Goal: Task Accomplishment & Management: Use online tool/utility

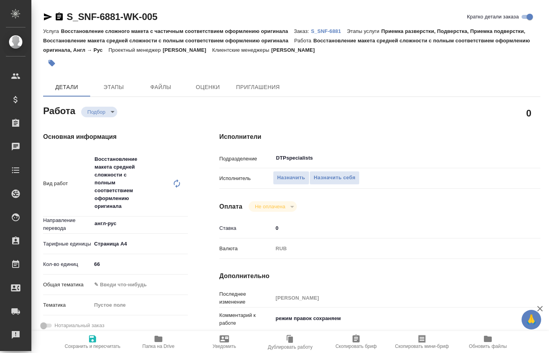
type textarea "x"
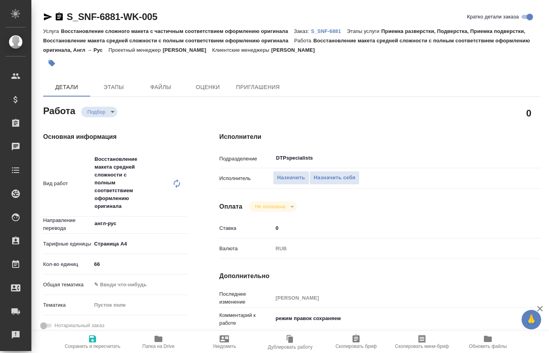
type textarea "x"
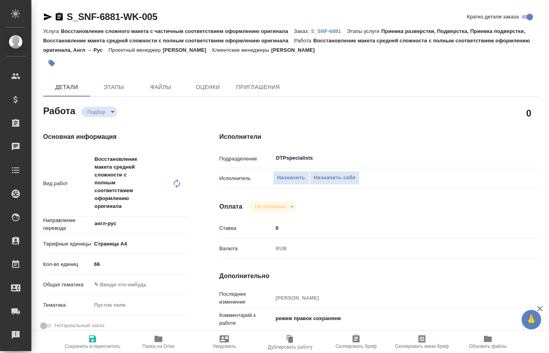
type textarea "x"
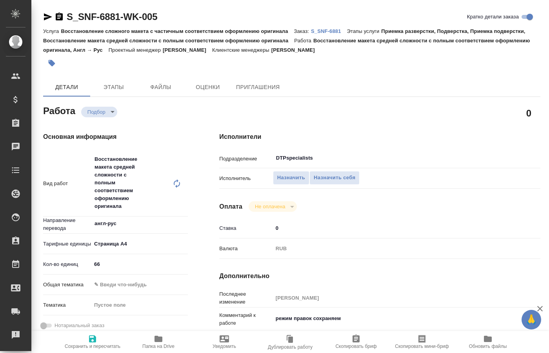
type textarea "x"
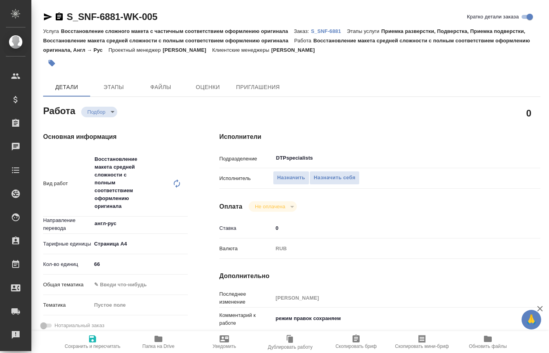
type textarea "x"
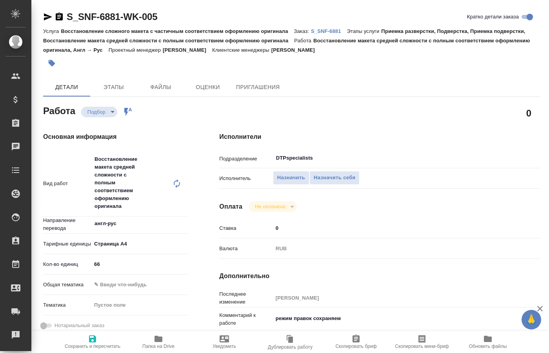
type textarea "x"
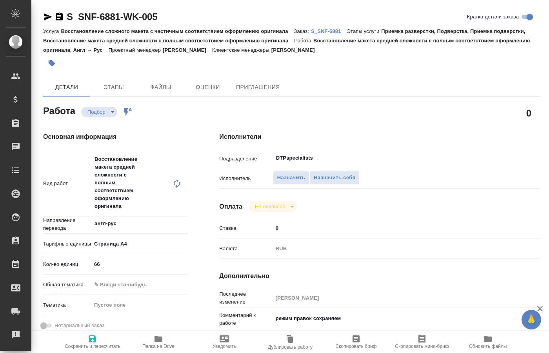
type textarea "x"
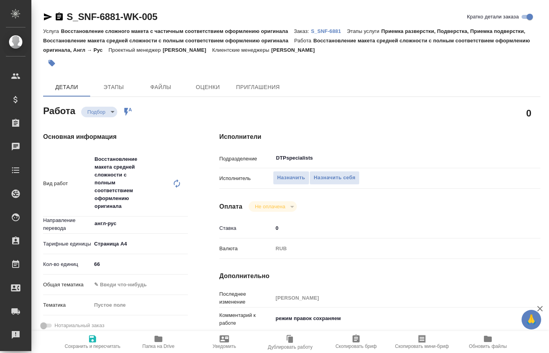
type textarea "x"
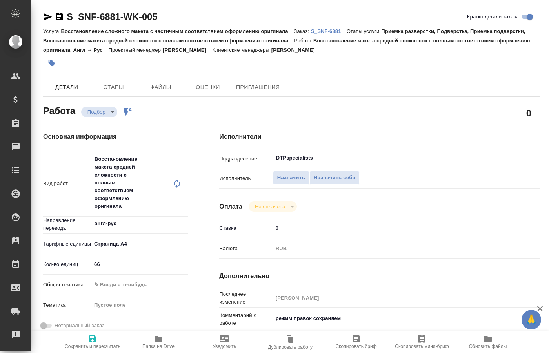
type textarea "x"
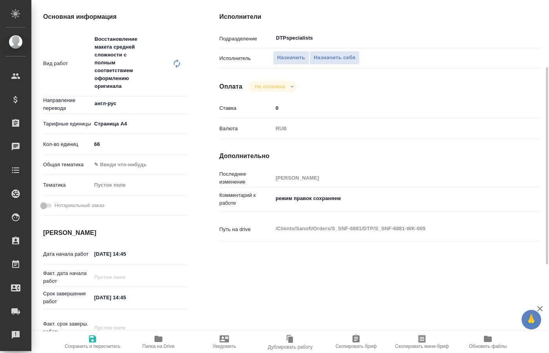
scroll to position [240, 0]
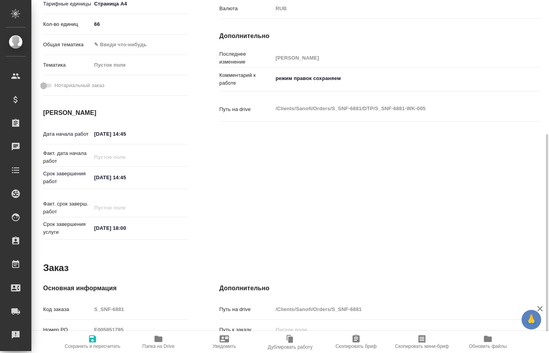
click at [157, 343] on icon "button" at bounding box center [158, 338] width 9 height 9
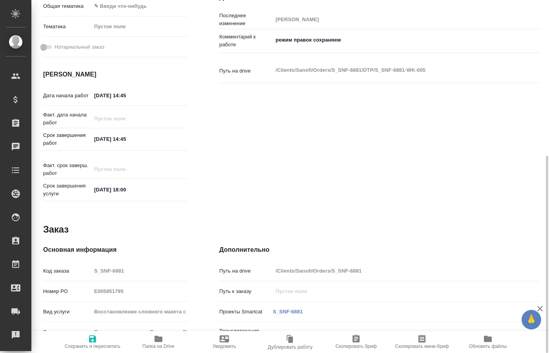
click at [366, 111] on div "Исполнители Подразделение DTPspecialists ​ Исполнитель Назначить Назначить себя…" at bounding box center [380, 29] width 353 height 382
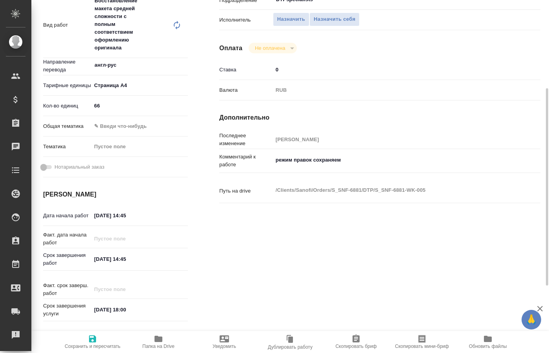
scroll to position [78, 0]
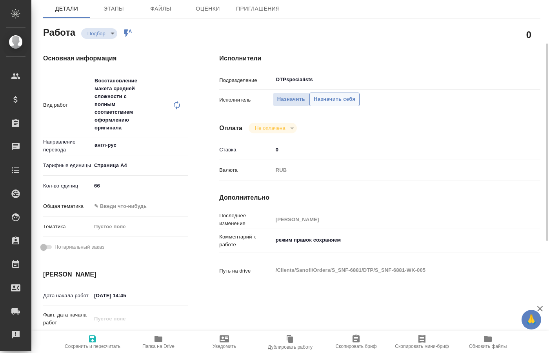
click at [331, 95] on span "Назначить себя" at bounding box center [335, 99] width 42 height 9
